Goal: Task Accomplishment & Management: Complete application form

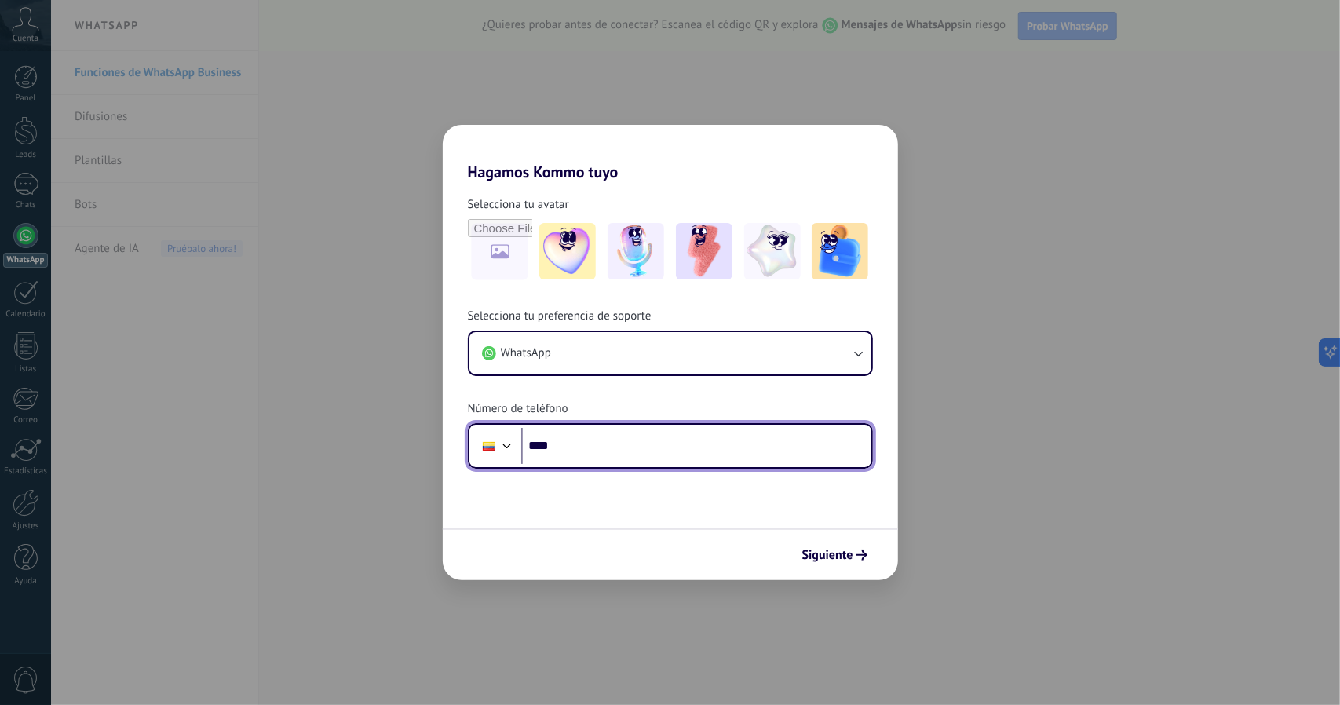
click at [500, 450] on div at bounding box center [507, 444] width 19 height 19
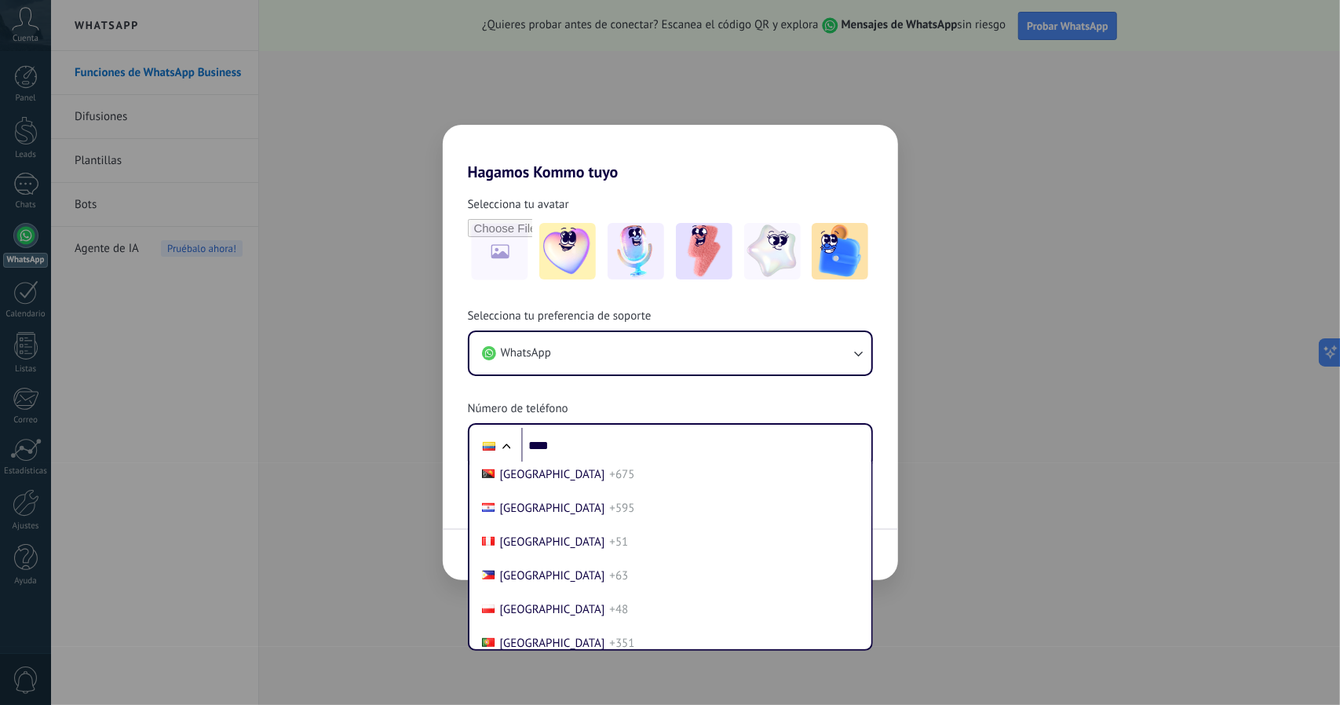
scroll to position [4902, 0]
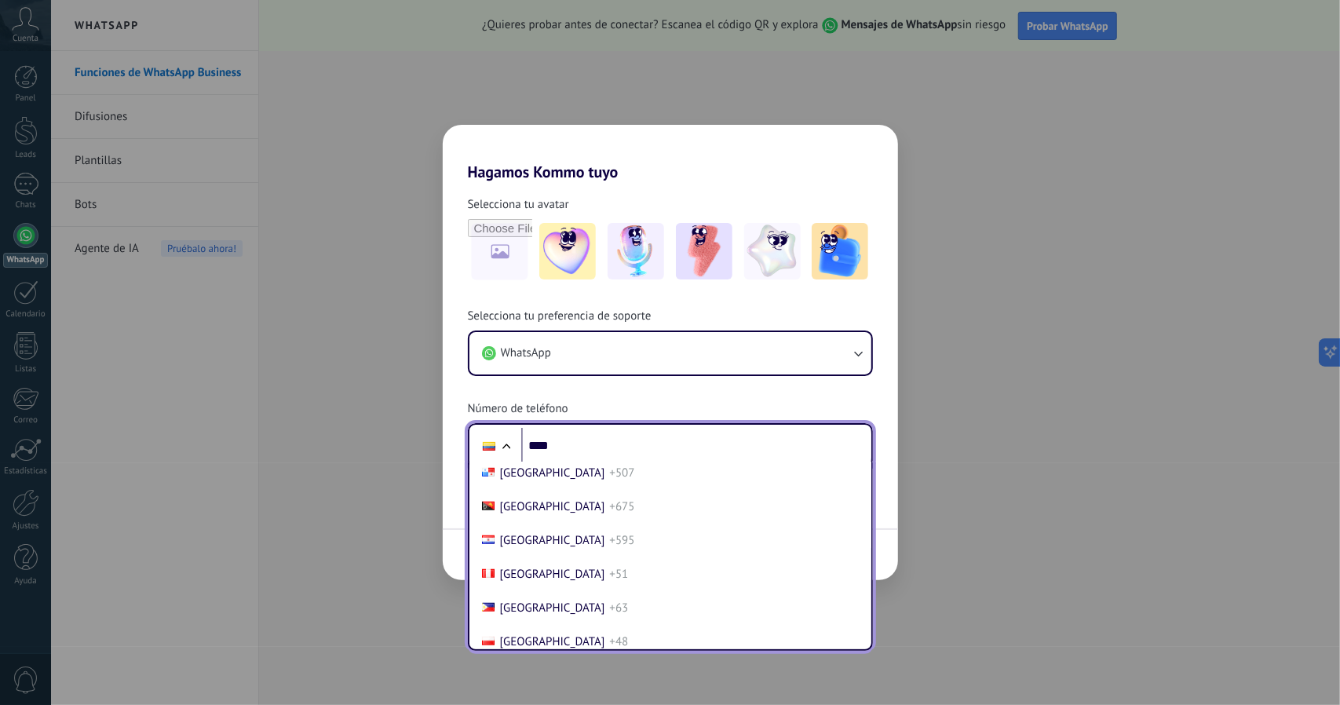
click at [619, 591] on li "Peru +51" at bounding box center [670, 575] width 389 height 34
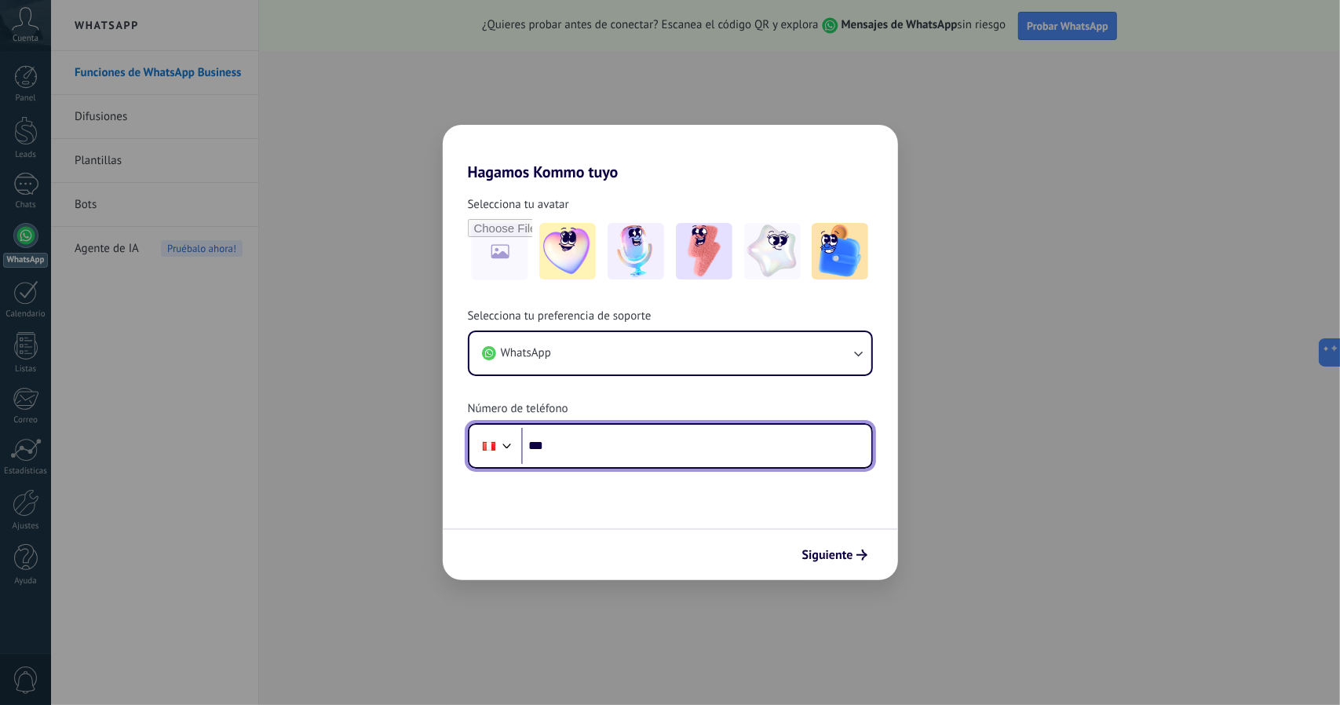
click at [828, 544] on button "Siguiente" at bounding box center [834, 555] width 79 height 27
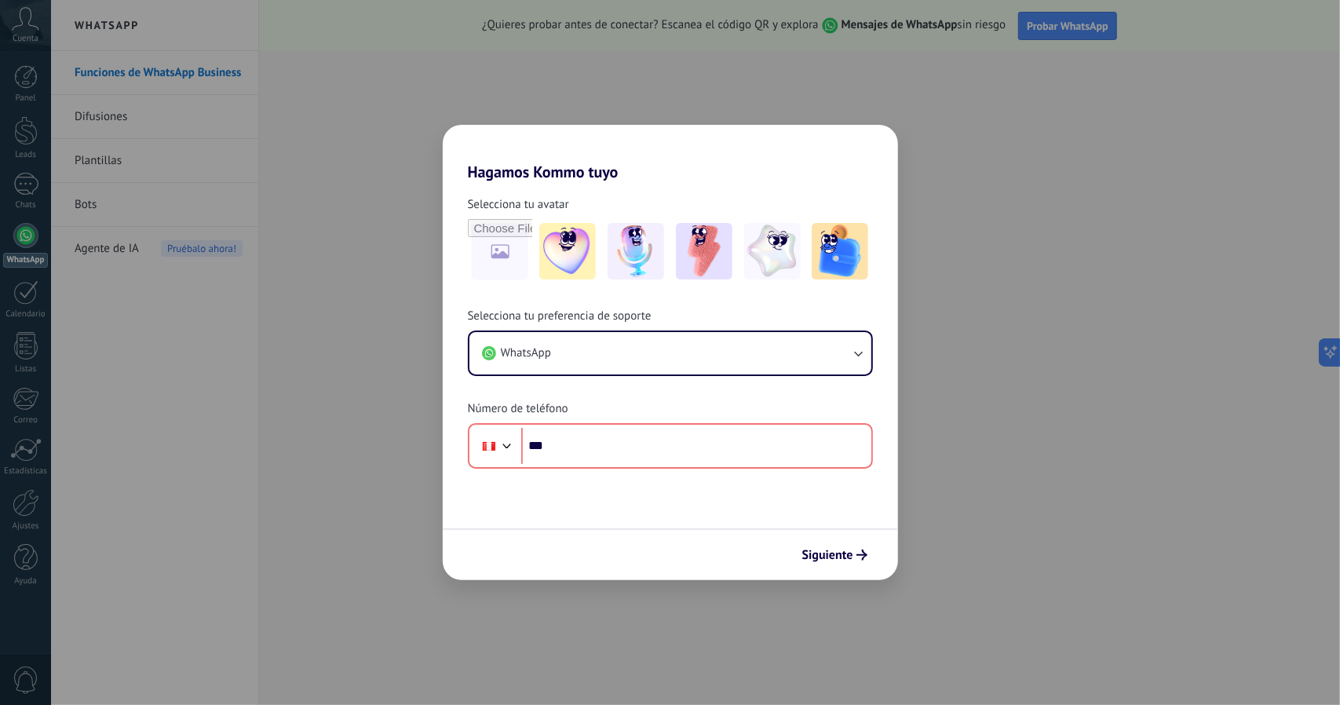
click at [841, 554] on span "Siguiente" at bounding box center [828, 555] width 51 height 11
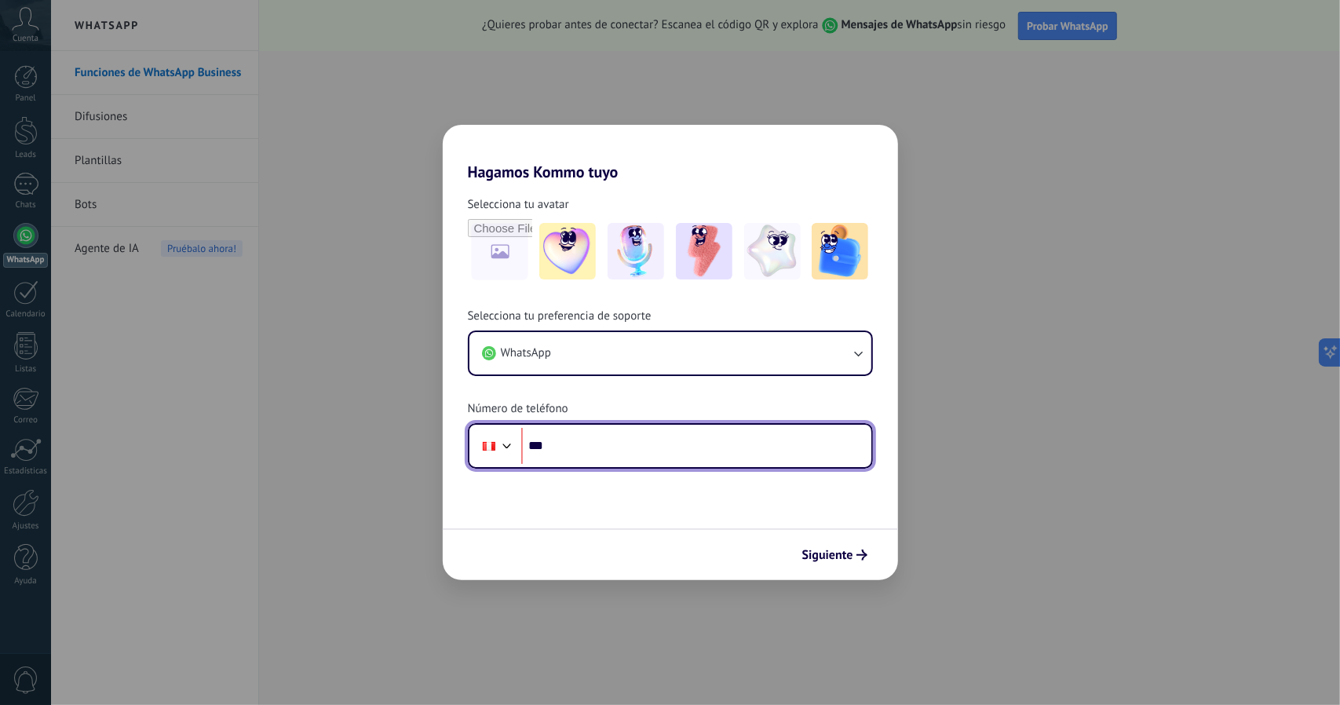
click at [667, 446] on input "****" at bounding box center [696, 446] width 350 height 36
type input "**********"
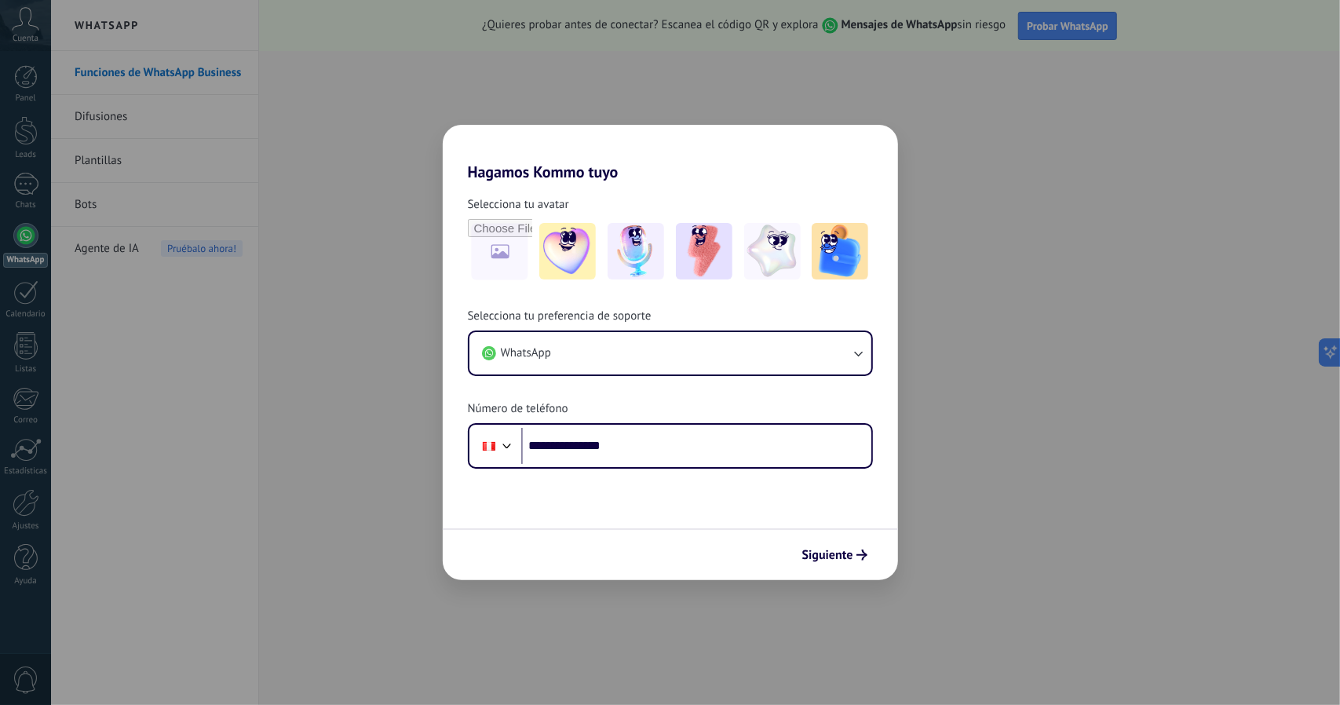
click at [829, 560] on span "Siguiente" at bounding box center [828, 555] width 51 height 11
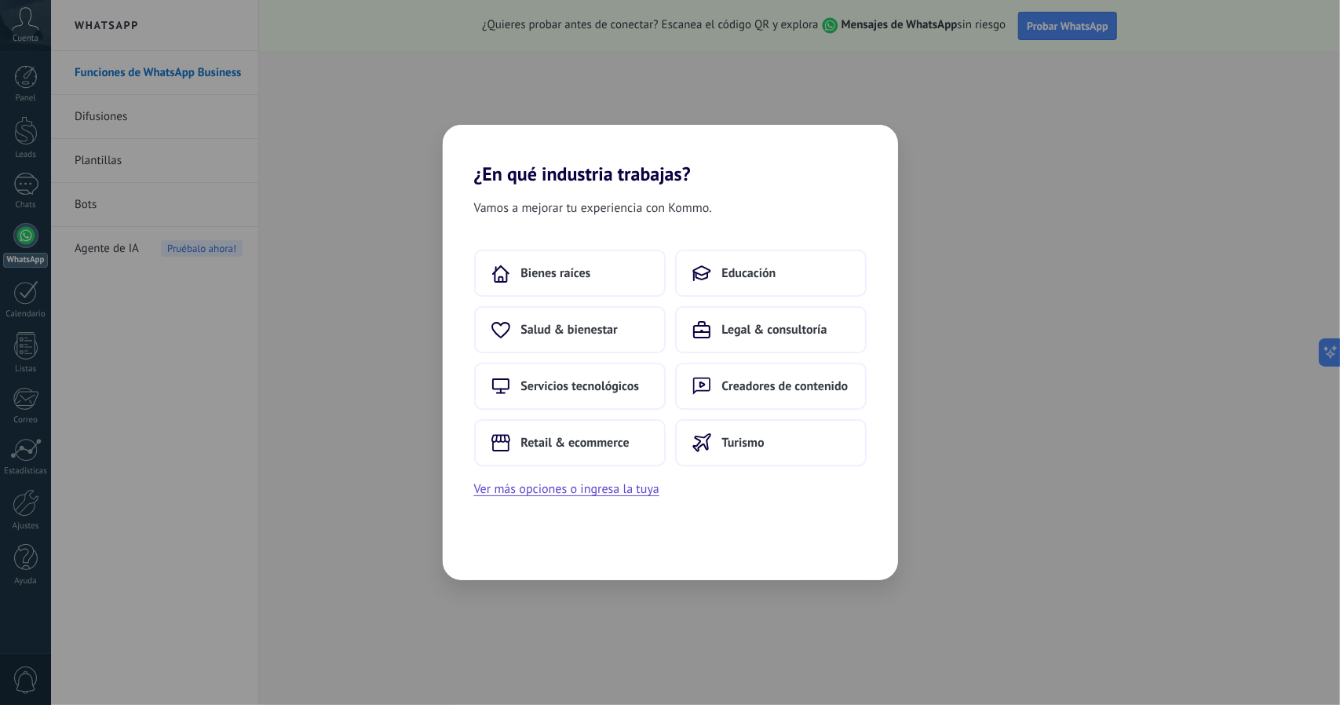
click at [612, 444] on span "Retail & ecommerce" at bounding box center [575, 443] width 108 height 16
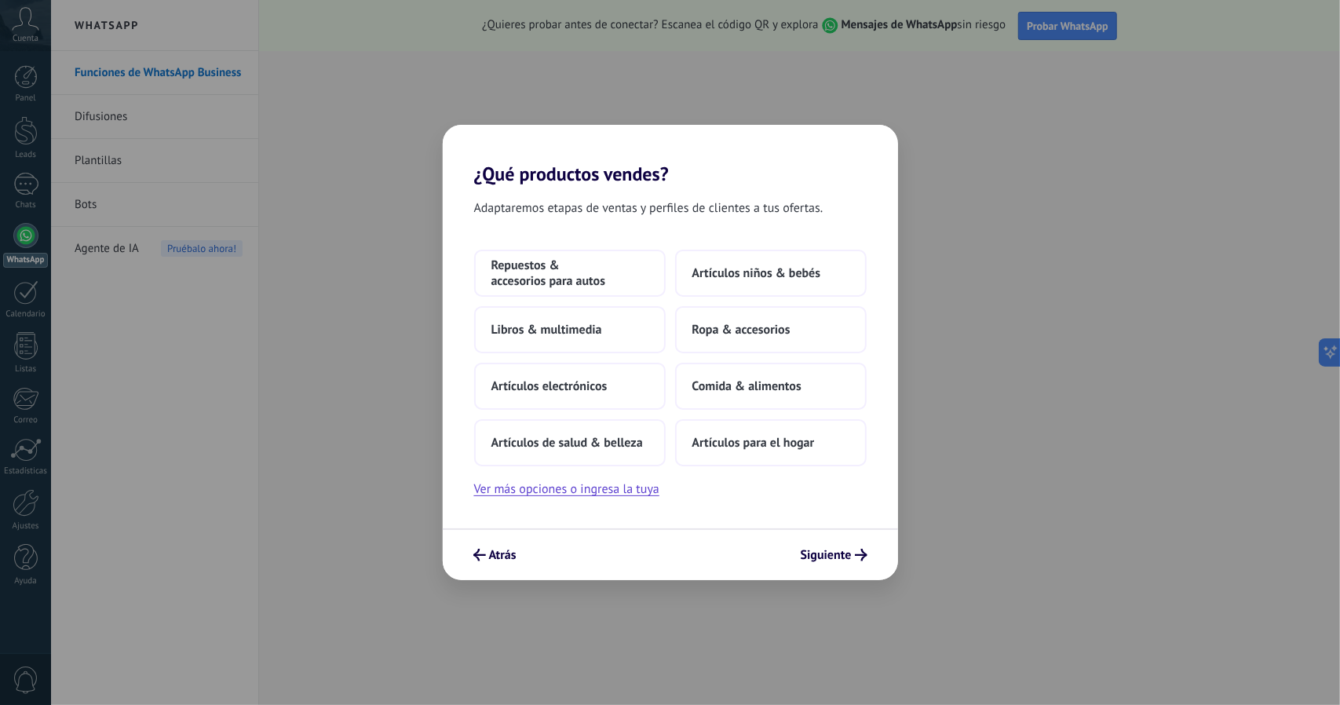
drag, startPoint x: 831, startPoint y: 557, endPoint x: 668, endPoint y: 406, distance: 221.7
click at [682, 417] on div "¿Qué productos vendes? Adaptaremos etapas de ventas y perfiles de clientes a tu…" at bounding box center [670, 352] width 455 height 455
click at [731, 444] on span "Artículos para el hogar" at bounding box center [754, 443] width 122 height 16
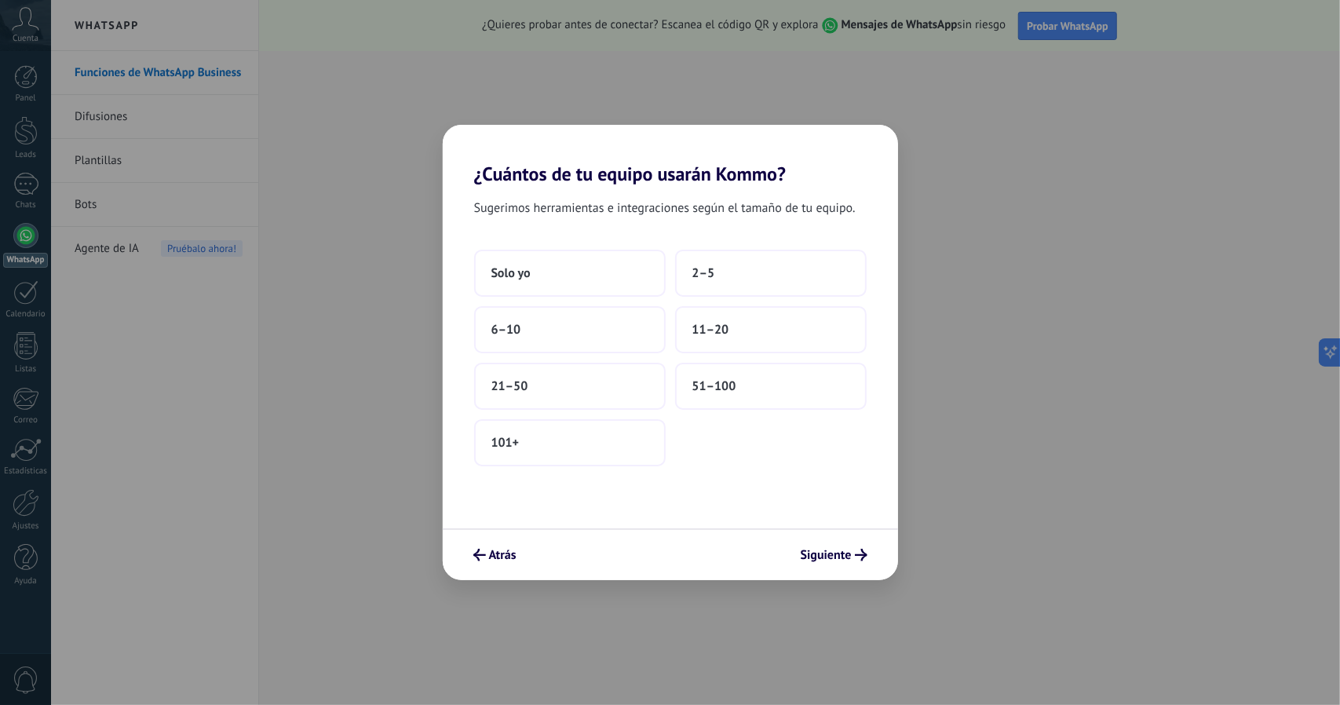
click at [556, 276] on button "Solo yo" at bounding box center [570, 273] width 192 height 47
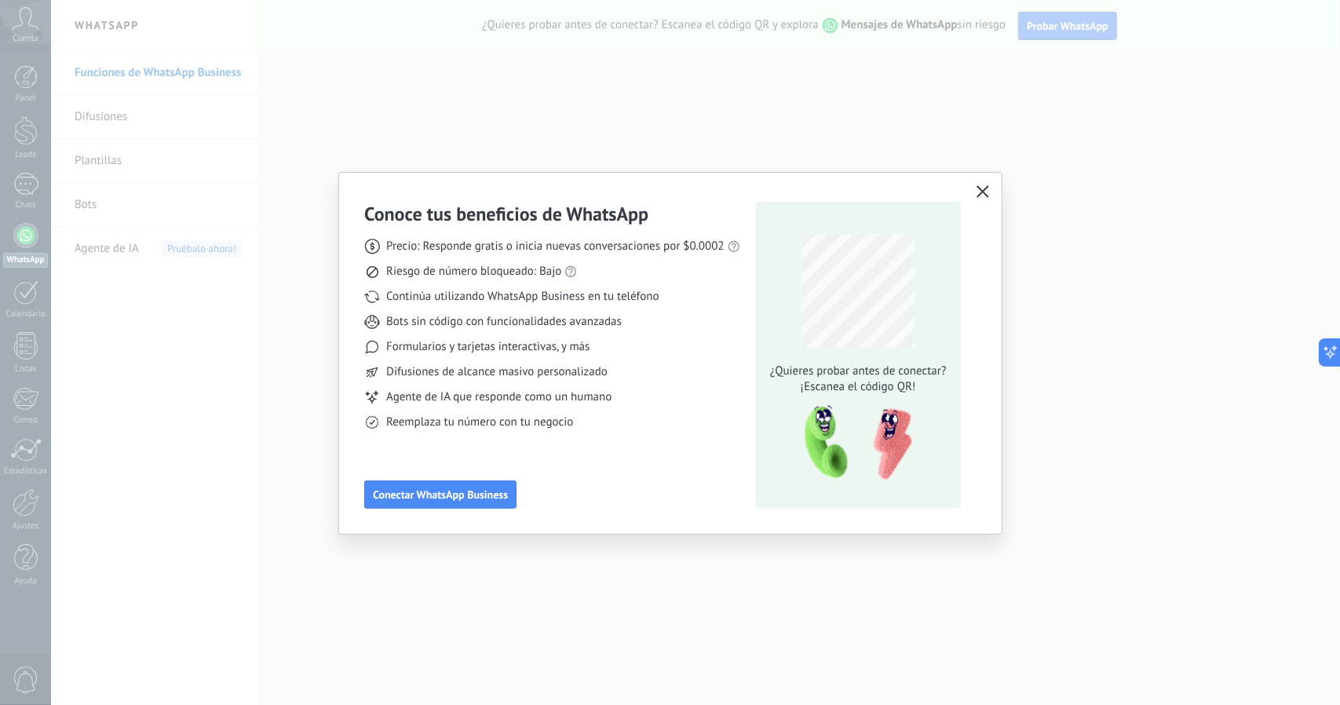
click at [982, 189] on icon "button" at bounding box center [983, 191] width 13 height 13
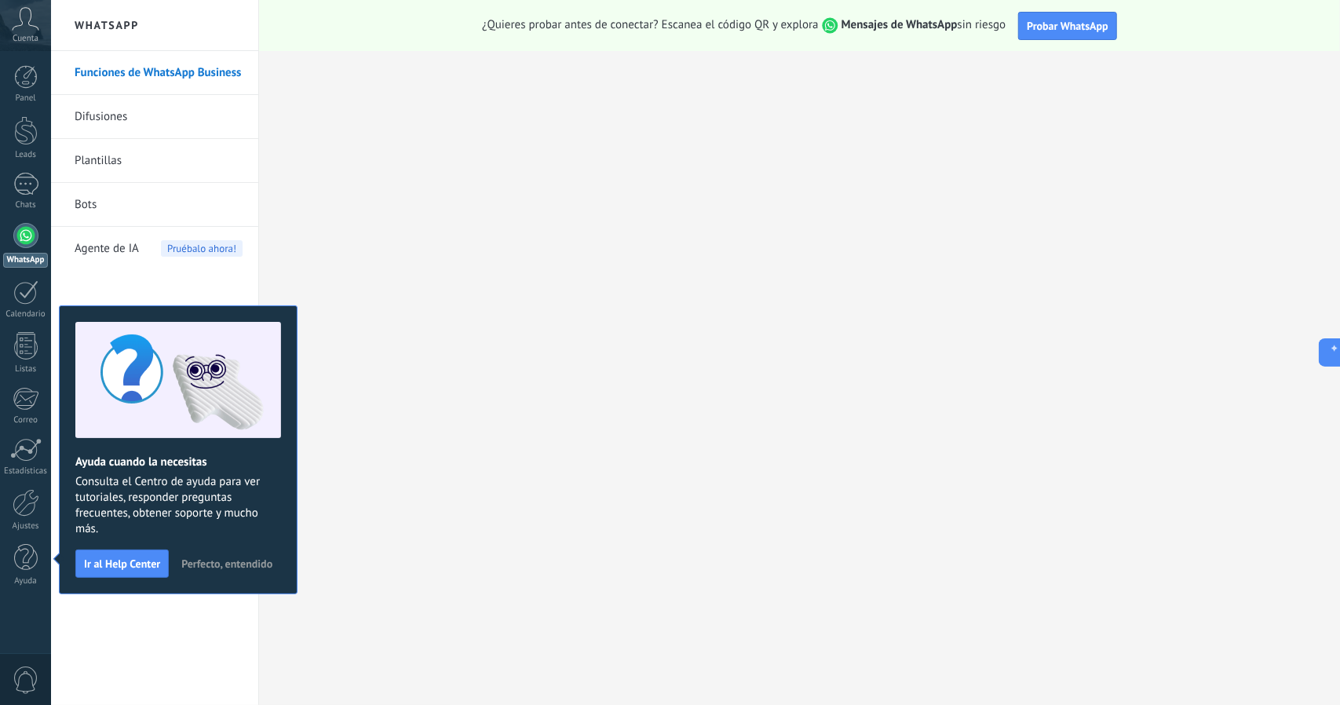
click at [33, 37] on span "Cuenta" at bounding box center [26, 39] width 26 height 10
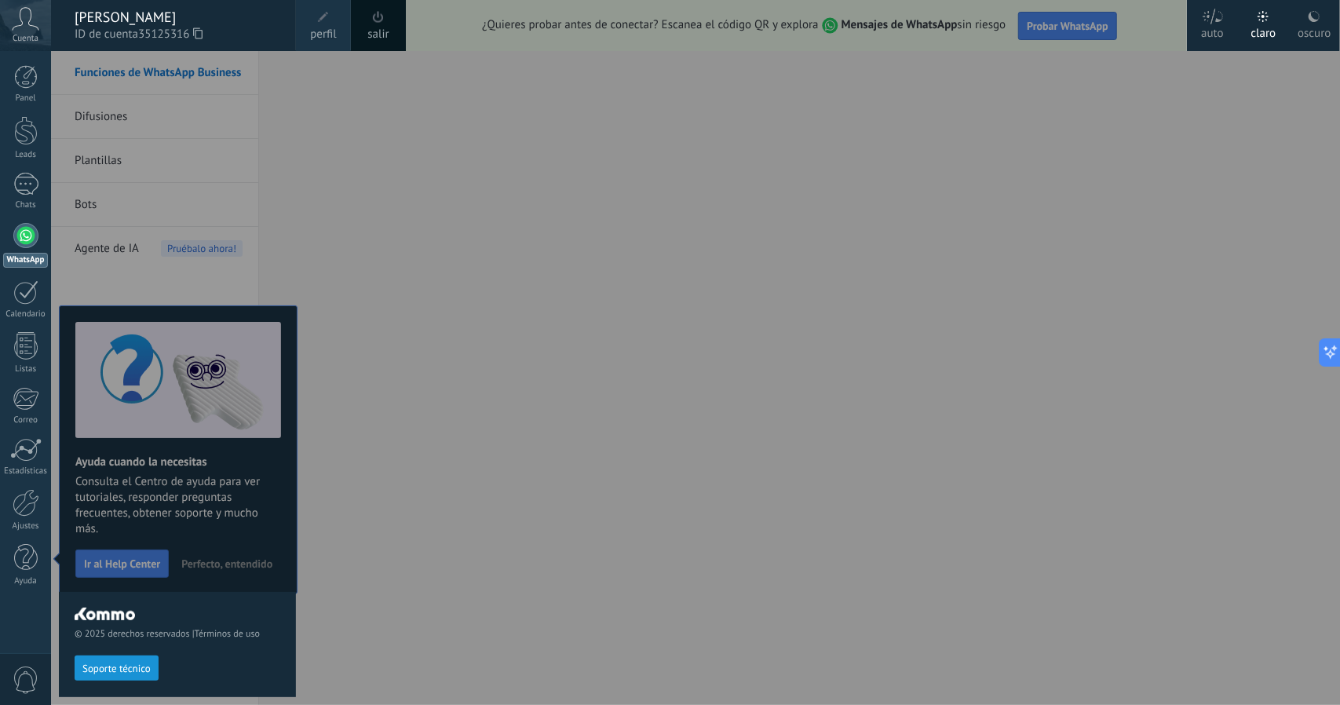
click at [31, 88] on div at bounding box center [26, 77] width 24 height 24
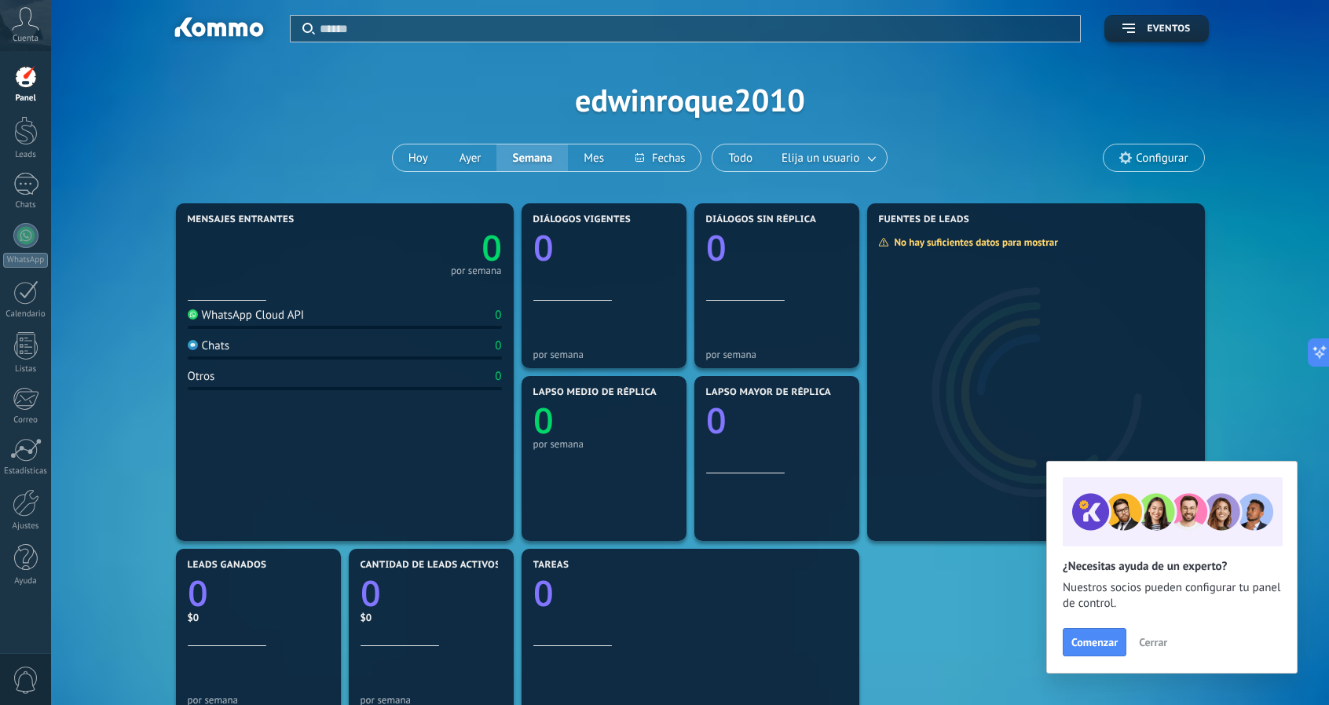
click at [27, 233] on div at bounding box center [25, 235] width 25 height 25
